Goal: Check status: Check status

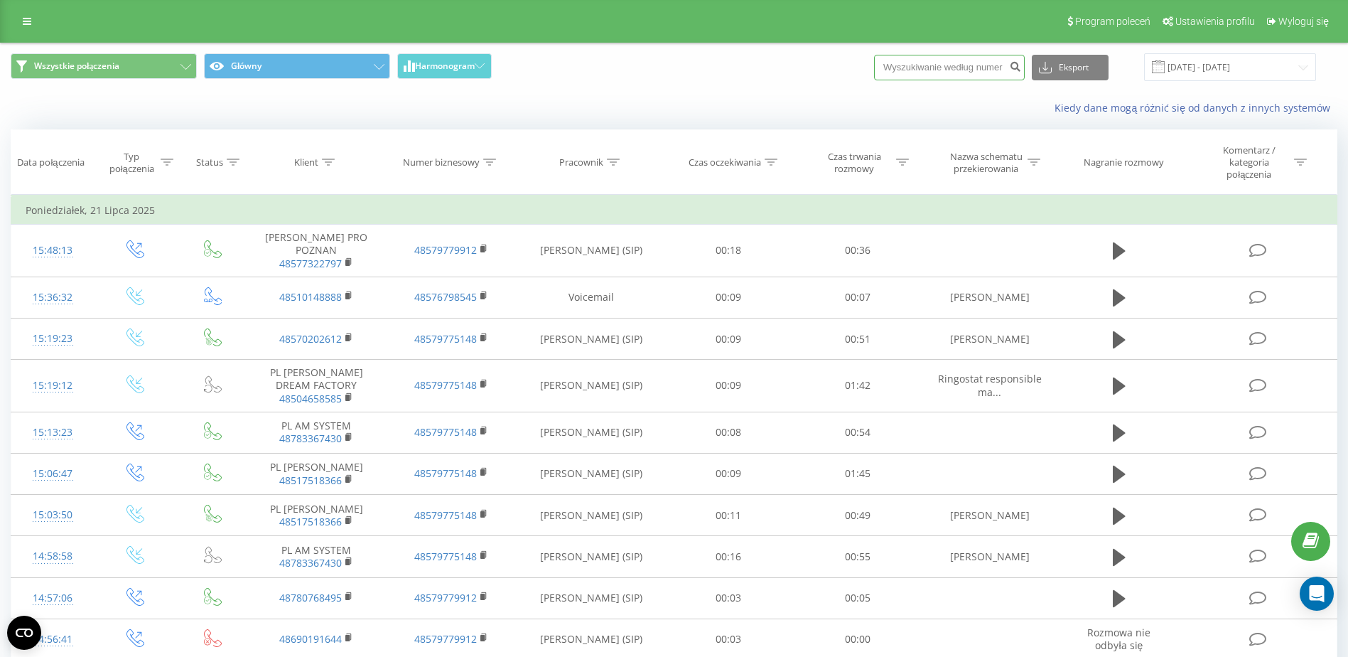
click at [994, 72] on input at bounding box center [949, 68] width 151 height 26
paste input "510065472"
type input "510065472"
click at [1021, 64] on icon "submit" at bounding box center [1015, 64] width 12 height 9
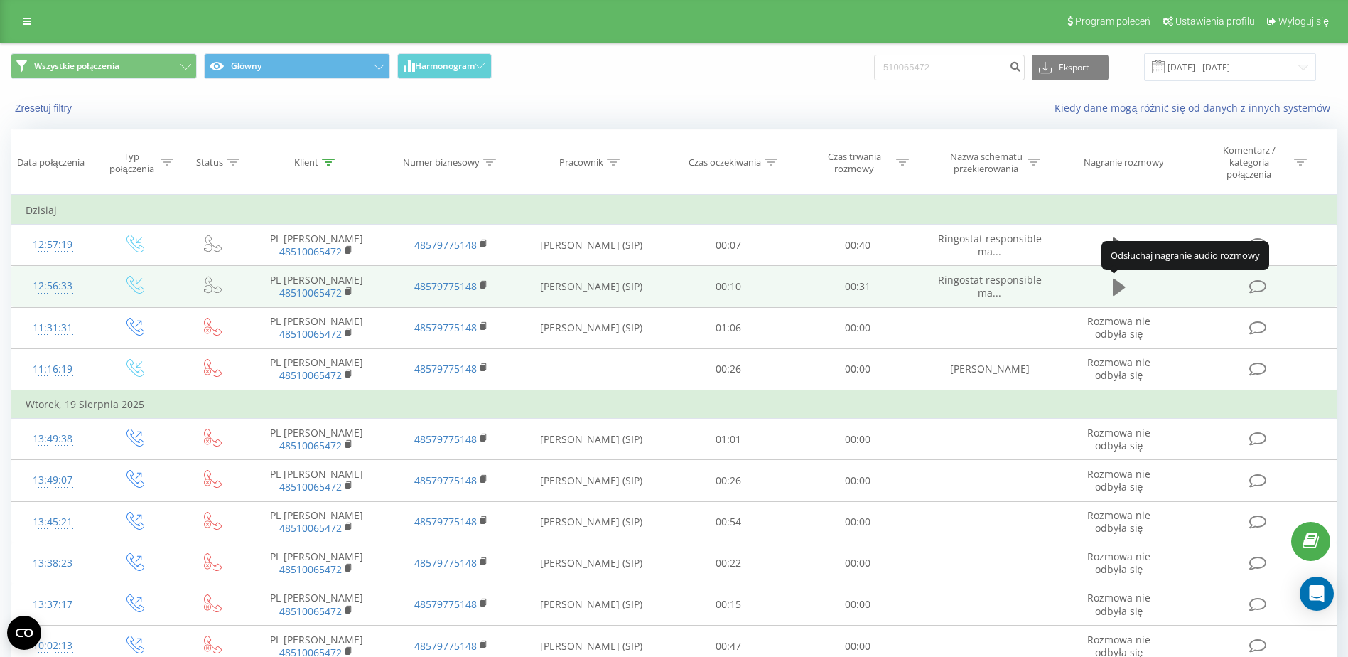
click at [1116, 293] on icon at bounding box center [1119, 287] width 13 height 17
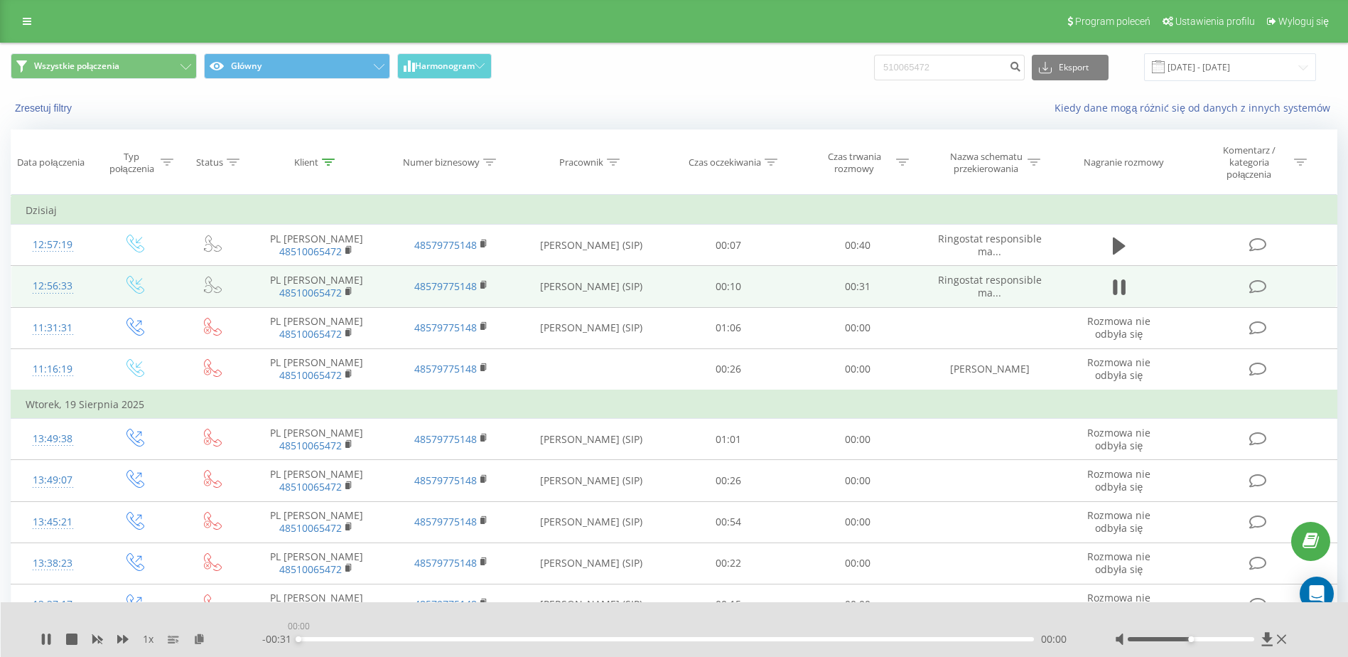
drag, startPoint x: 620, startPoint y: 637, endPoint x: 269, endPoint y: 634, distance: 351.0
click at [269, 634] on div "- 00:31 00:00 00:00" at bounding box center [670, 639] width 817 height 14
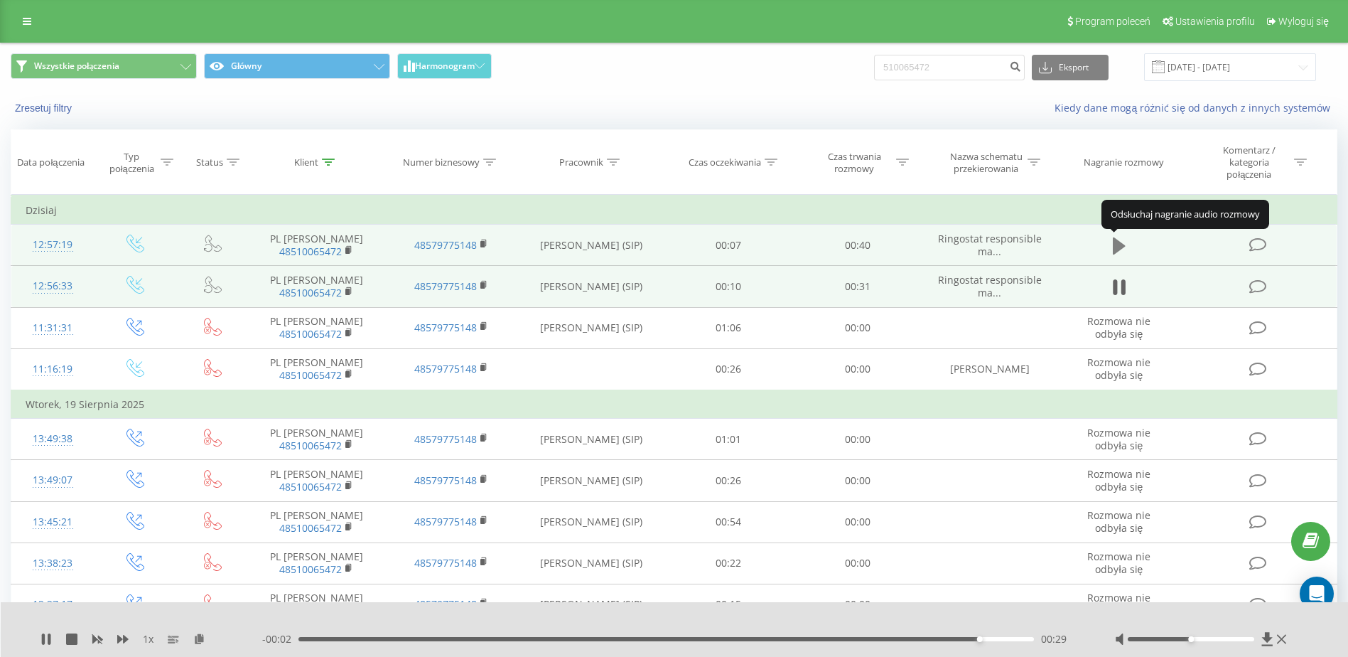
click at [1122, 247] on icon at bounding box center [1119, 245] width 13 height 17
click at [327, 237] on td "PL Palowski Dawid 48510065472" at bounding box center [316, 245] width 134 height 41
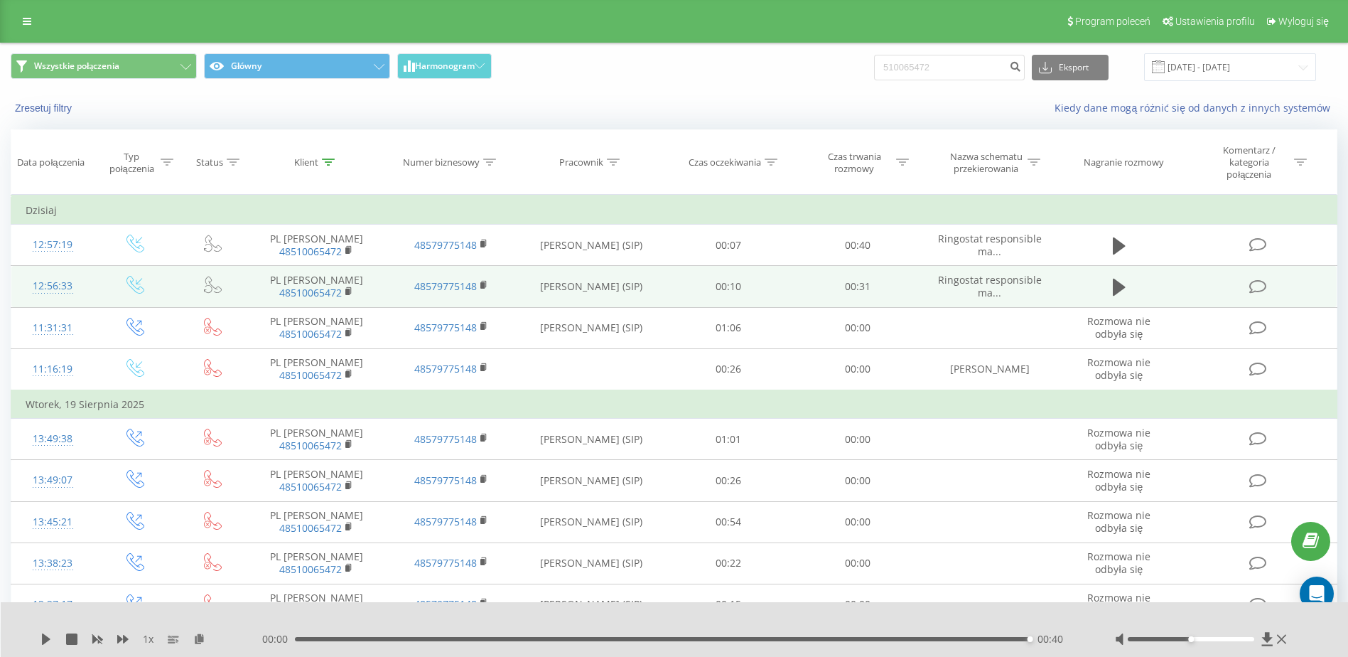
drag, startPoint x: 1156, startPoint y: 252, endPoint x: 1172, endPoint y: 243, distance: 18.2
click at [1172, 243] on td at bounding box center [1119, 245] width 124 height 41
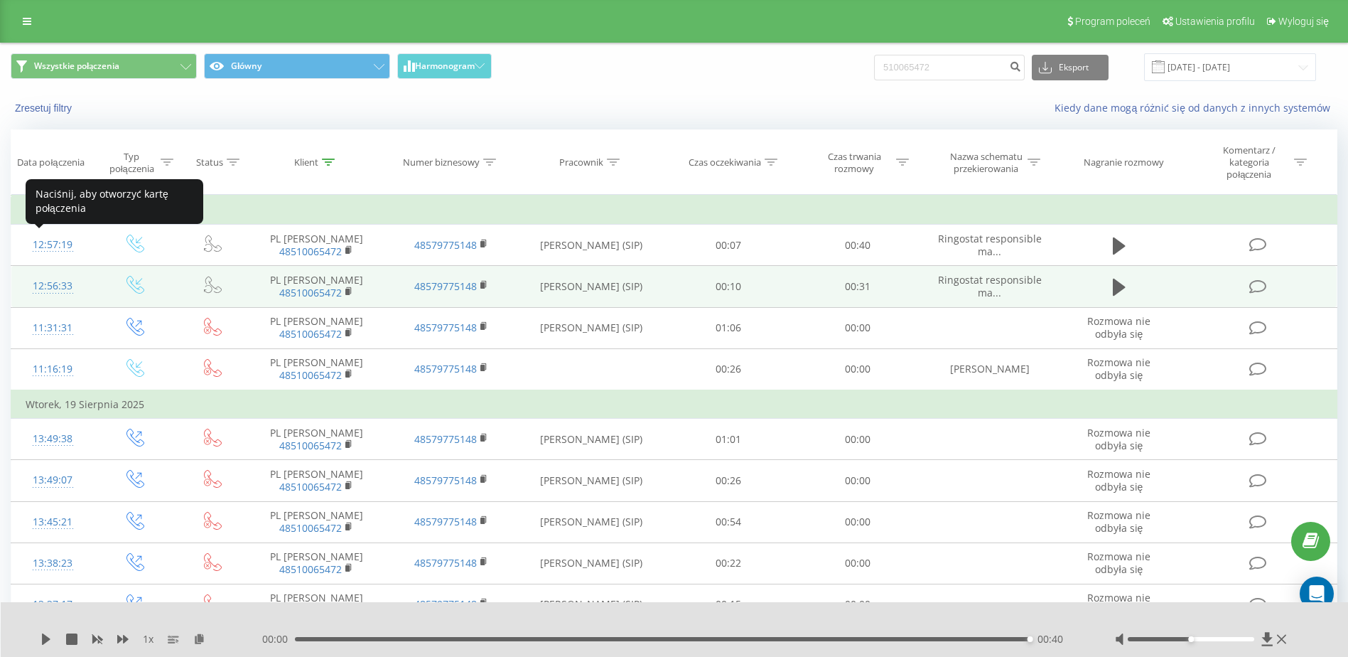
click at [61, 247] on div "12:57:19" at bounding box center [53, 245] width 54 height 28
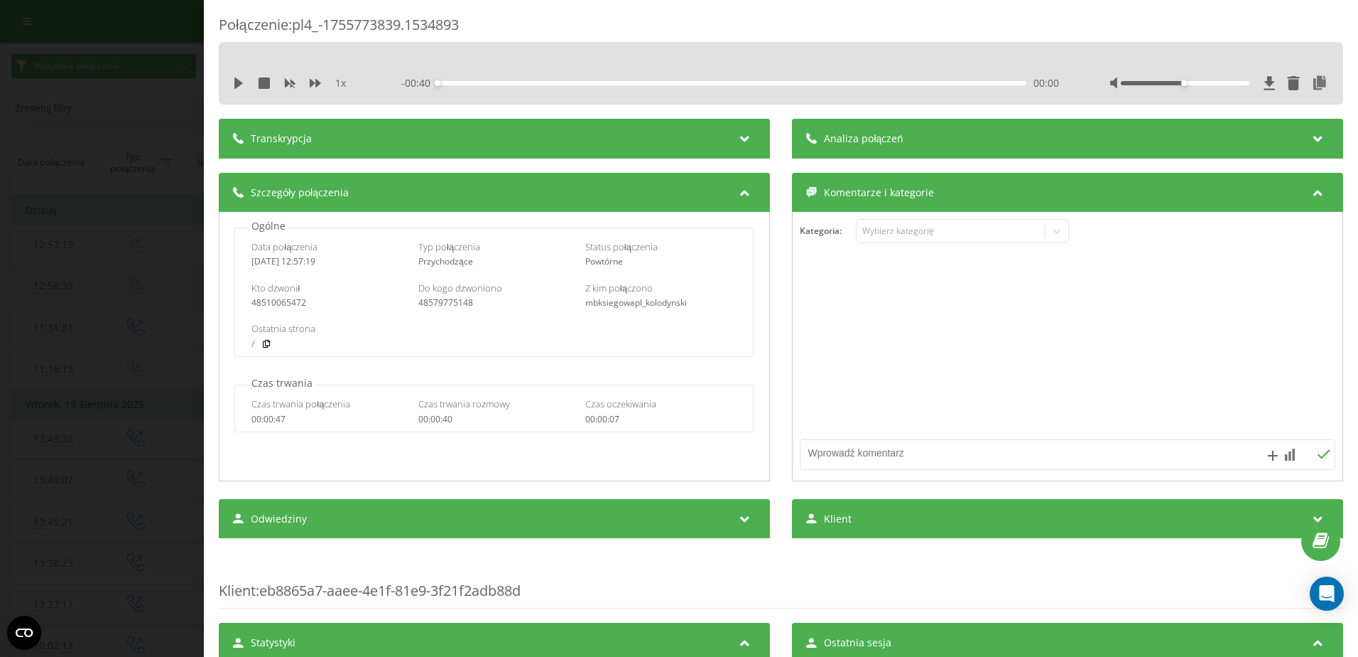
click at [147, 165] on div "Połączenie : pl4_-1755773839.1534893 1 x - 00:40 00:00 00:00 Transkrypcja Aby m…" at bounding box center [679, 328] width 1358 height 657
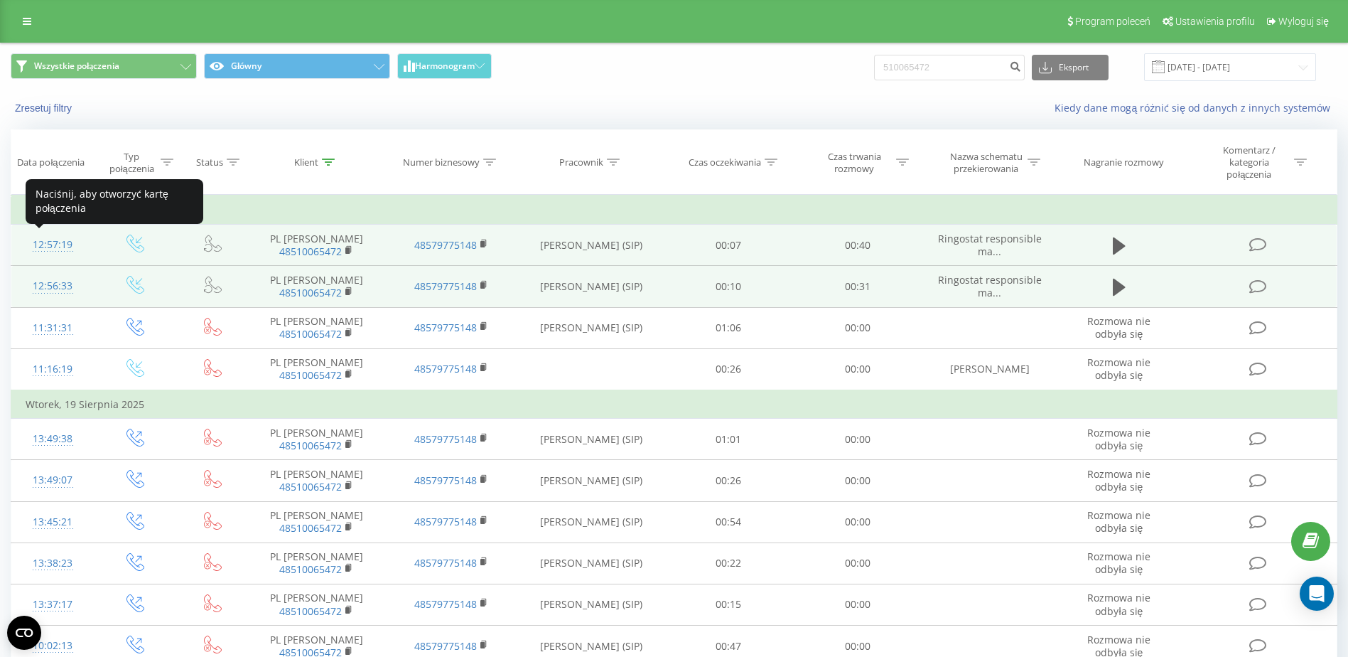
click at [60, 247] on div "12:57:19" at bounding box center [53, 245] width 54 height 28
